Goal: Information Seeking & Learning: Learn about a topic

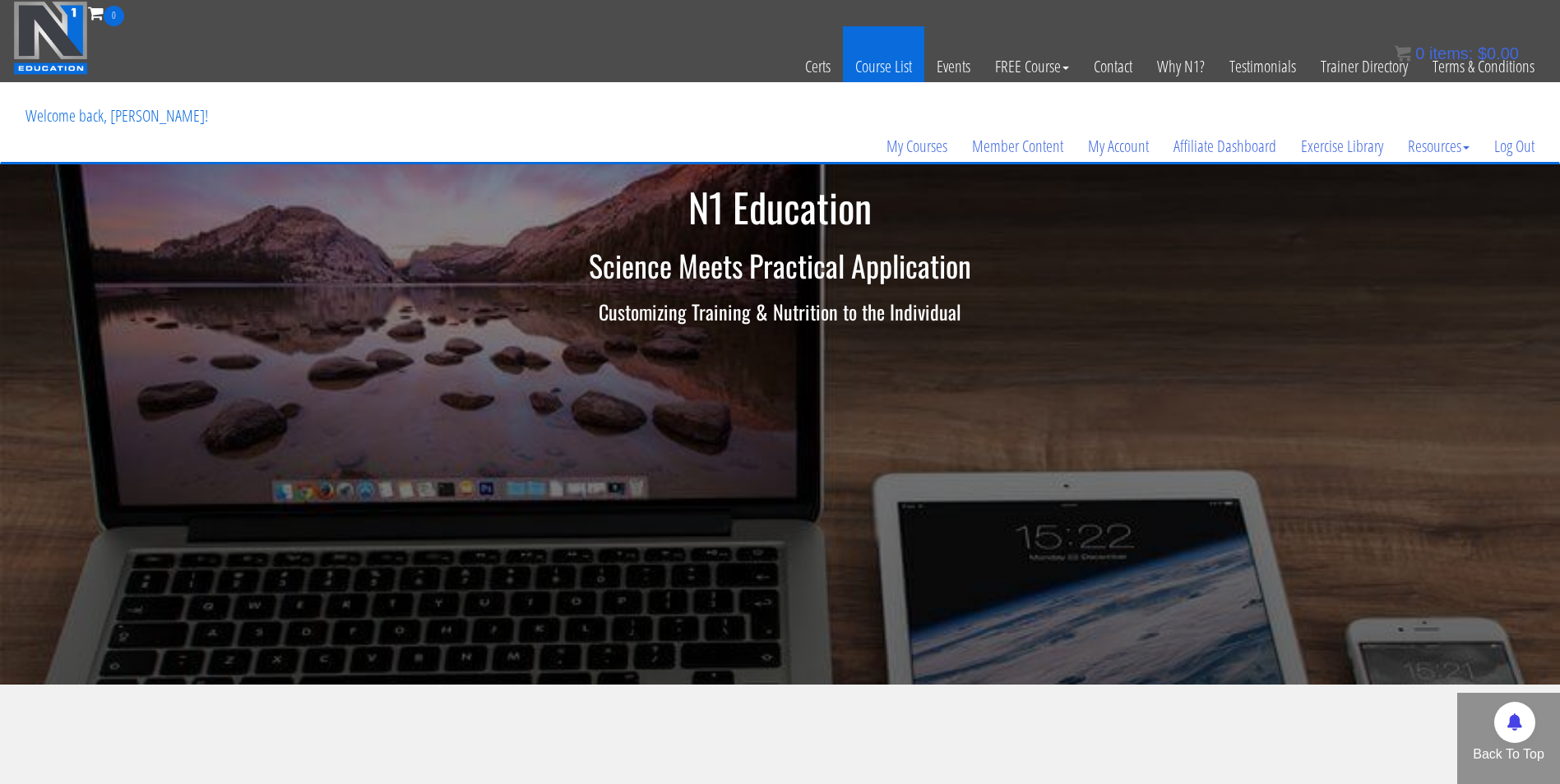
click at [871, 79] on link "Course List" at bounding box center [883, 66] width 81 height 80
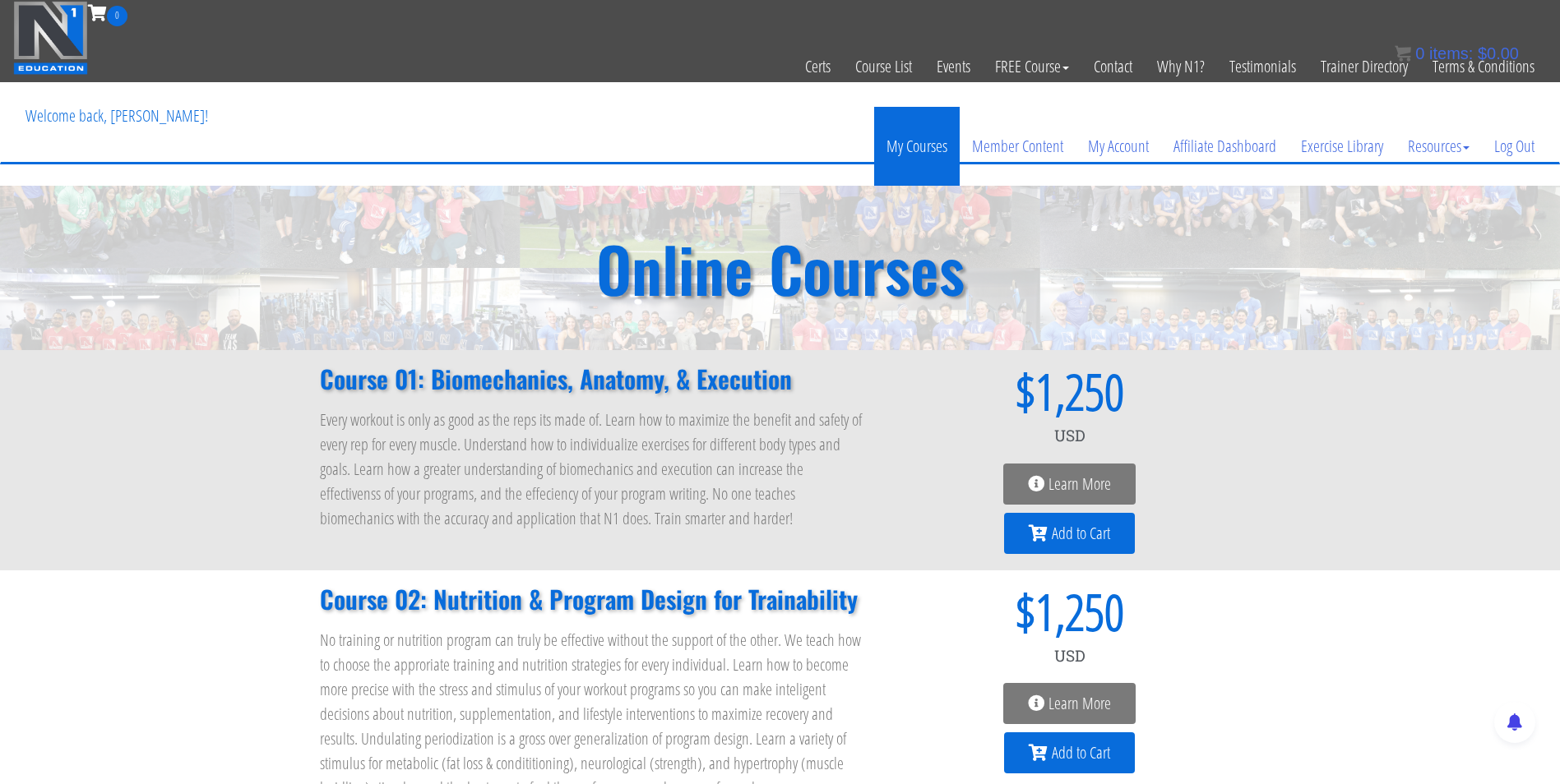
click at [911, 152] on link "My Courses" at bounding box center [916, 146] width 86 height 79
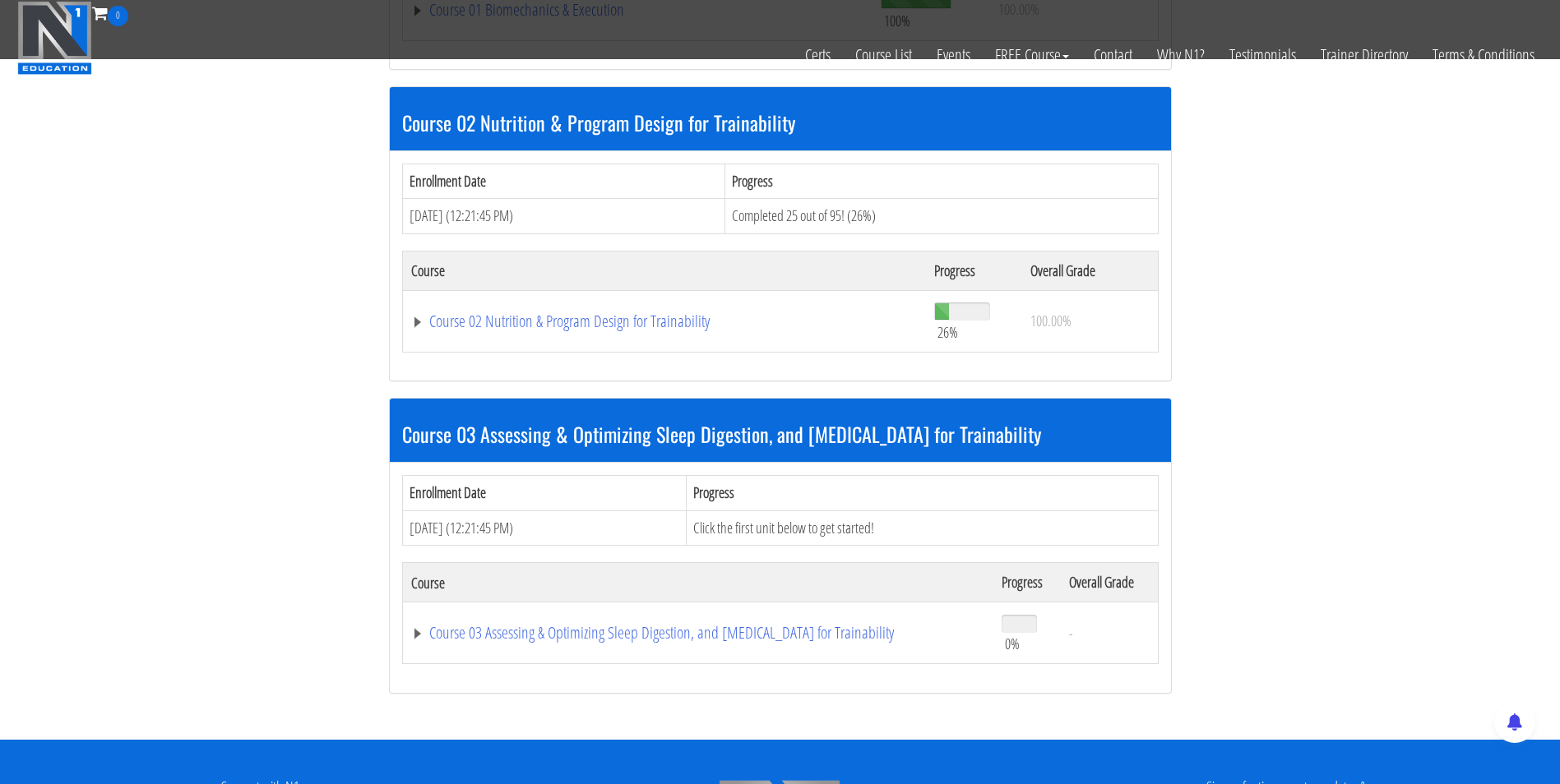
scroll to position [779, 0]
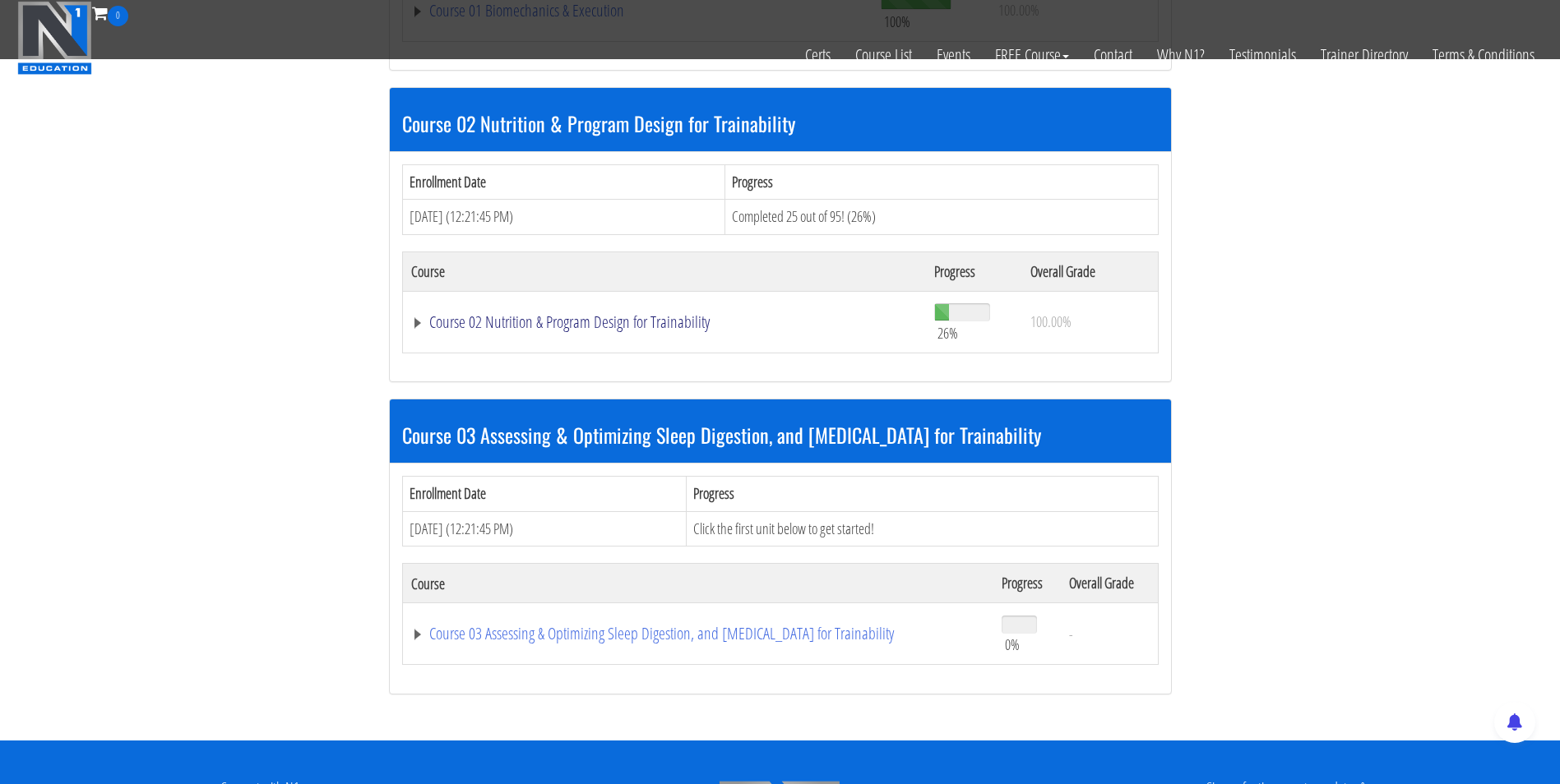
click at [585, 330] on link "Course 02 Nutrition & Program Design for Trainability" at bounding box center [664, 322] width 507 height 16
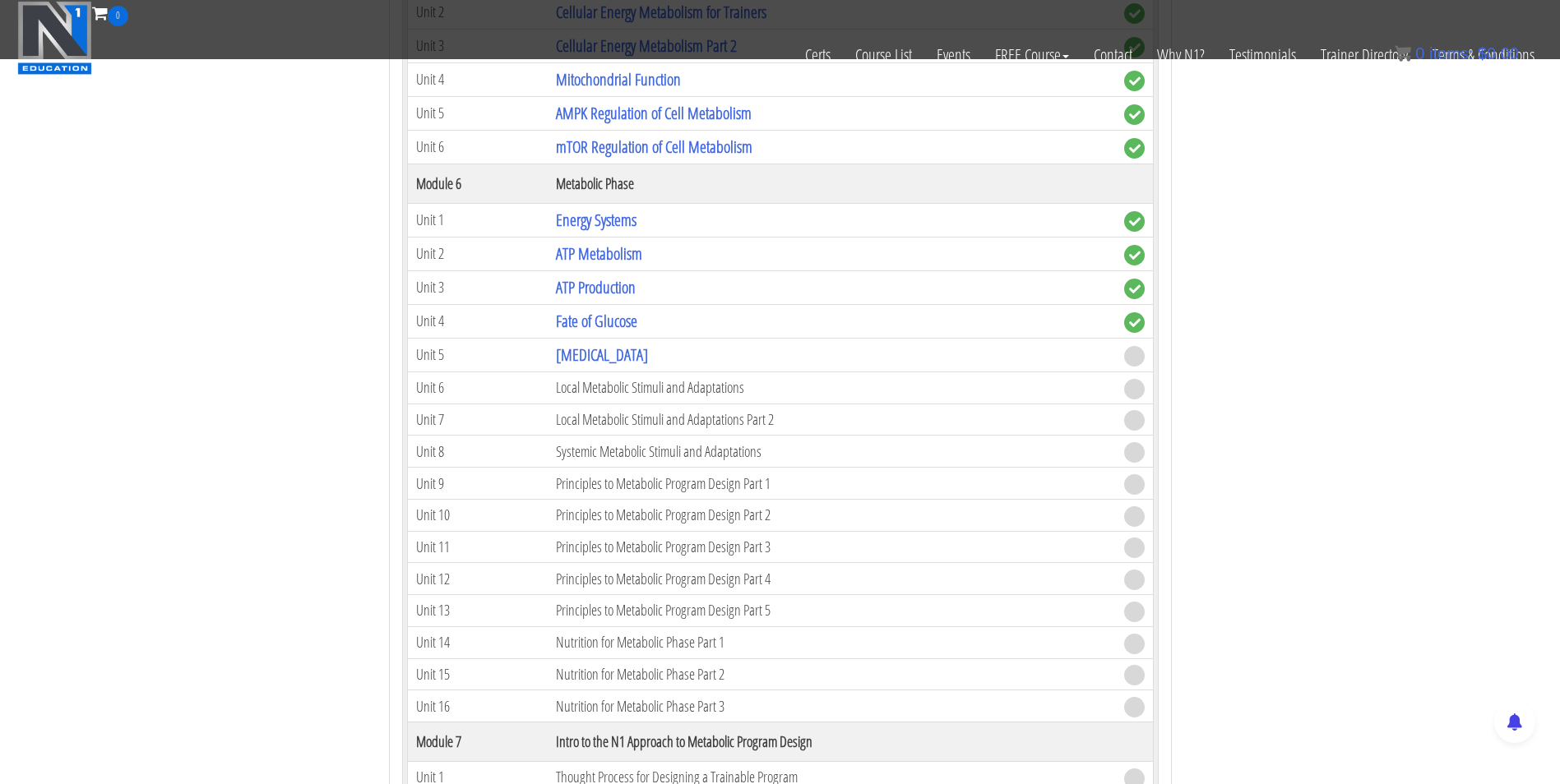
scroll to position [1878, 0]
click at [571, 353] on link "[MEDICAL_DATA]" at bounding box center [602, 355] width 92 height 23
